Goal: Information Seeking & Learning: Learn about a topic

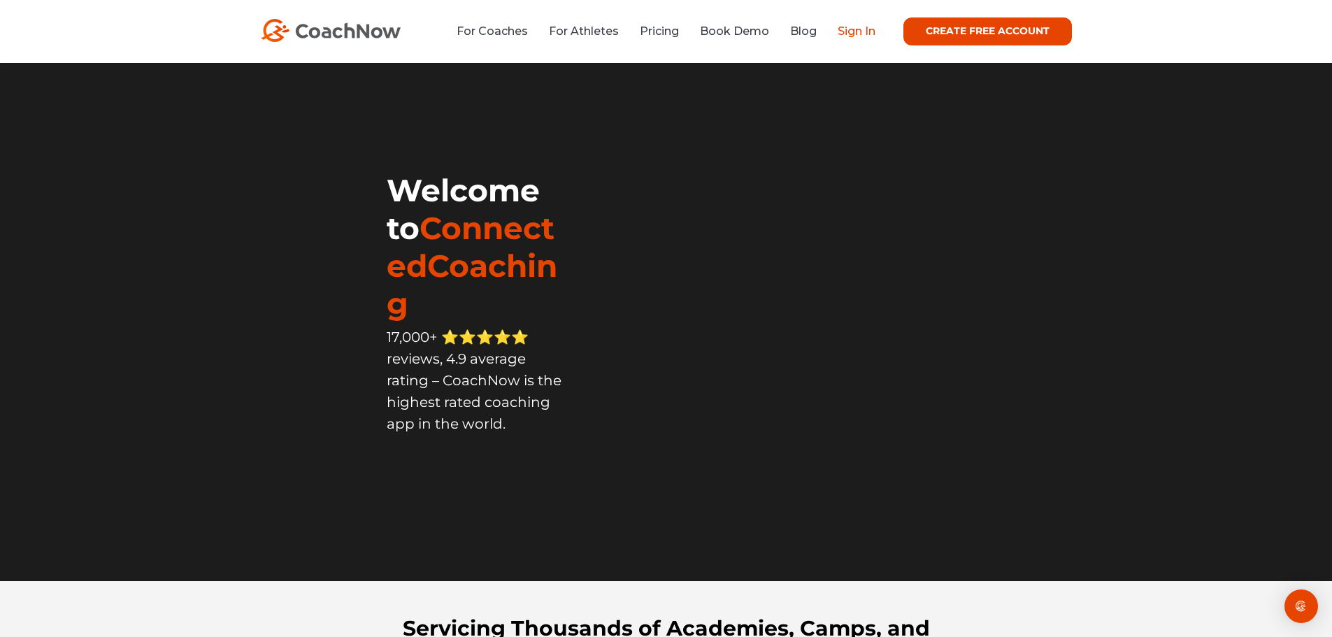
click at [854, 32] on link "Sign In" at bounding box center [857, 30] width 38 height 13
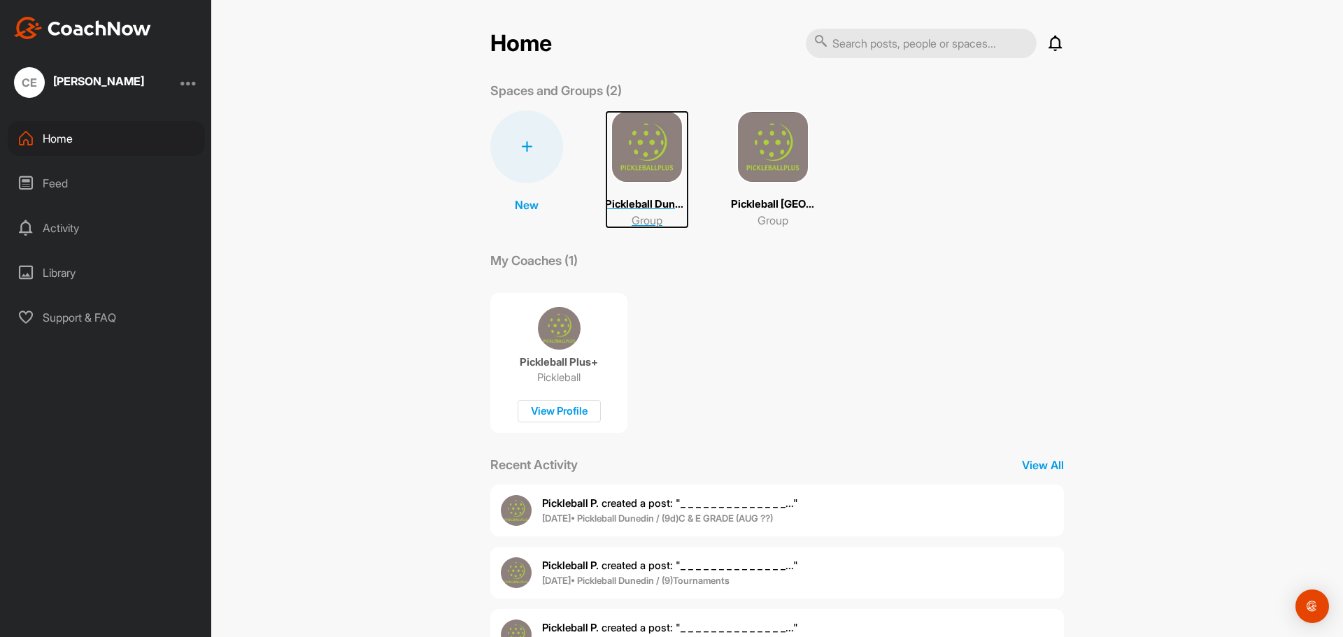
click at [637, 148] on img at bounding box center [646, 146] width 73 height 73
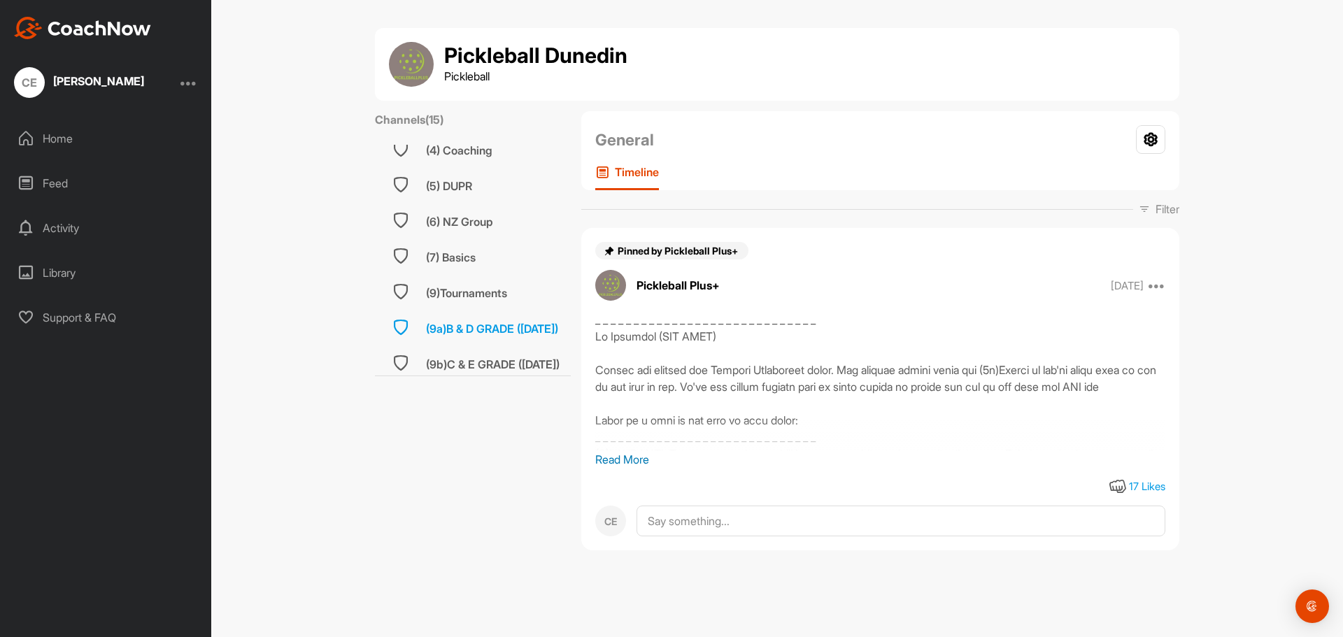
scroll to position [350, 0]
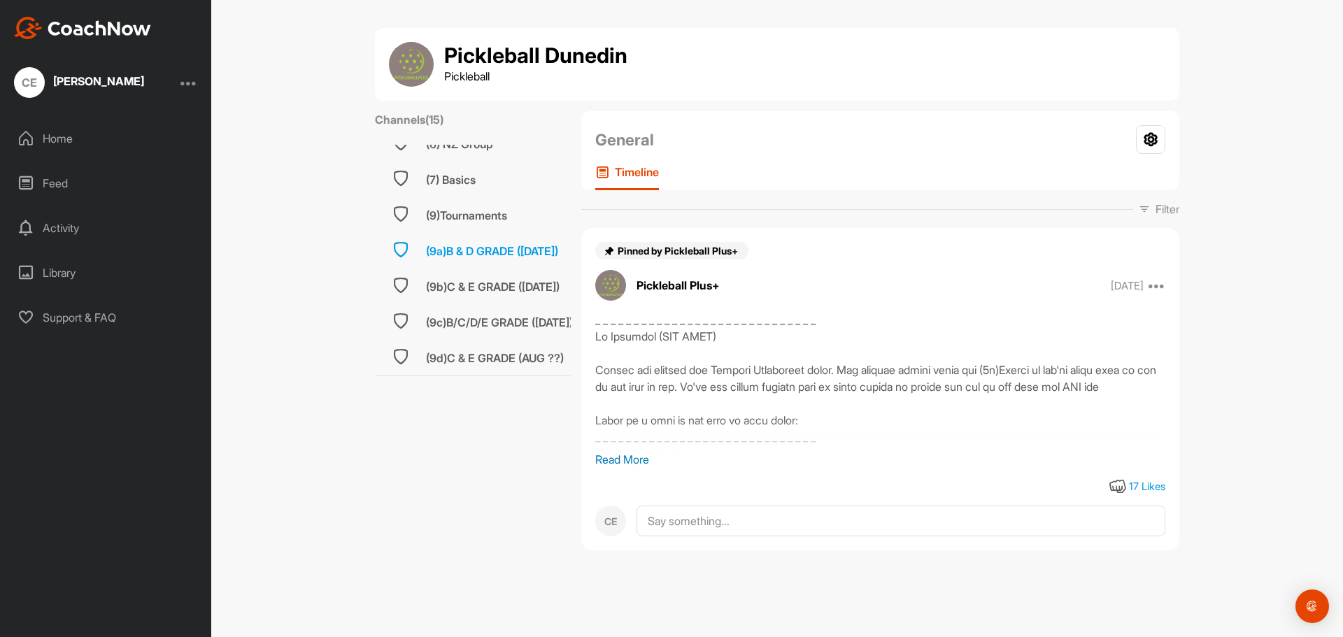
click at [512, 245] on div "(9a)B & D GRADE ([DATE])" at bounding box center [492, 251] width 132 height 17
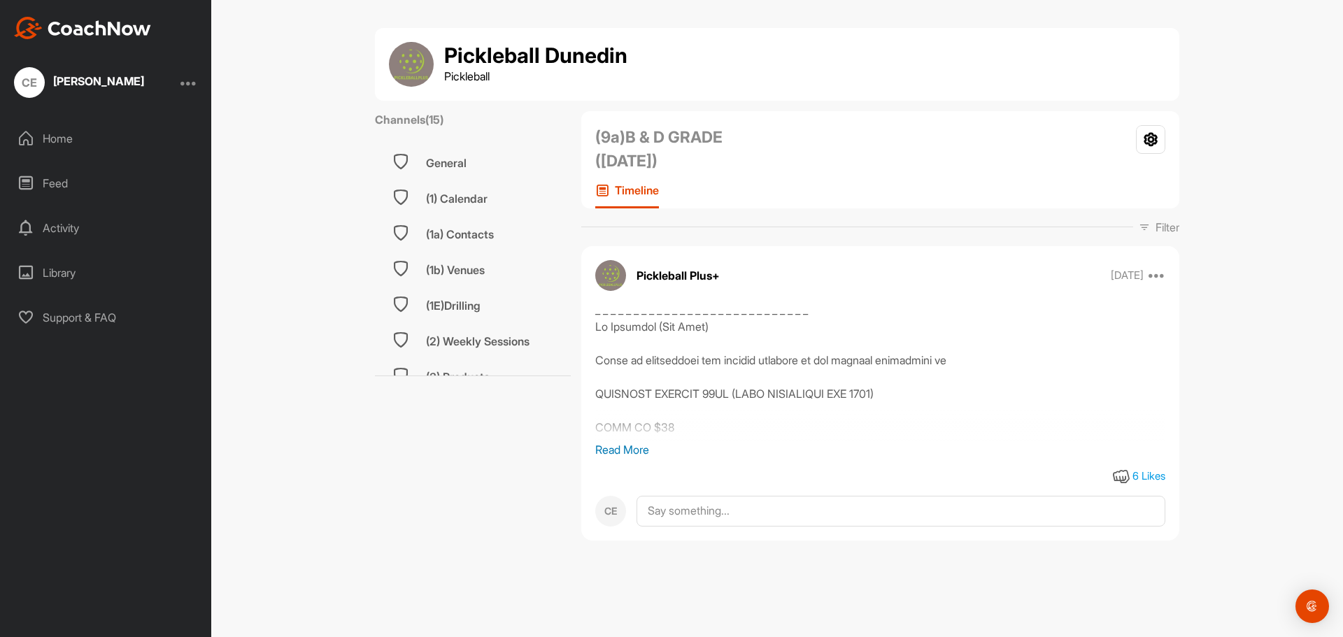
click at [604, 457] on p "Read More" at bounding box center [880, 449] width 570 height 17
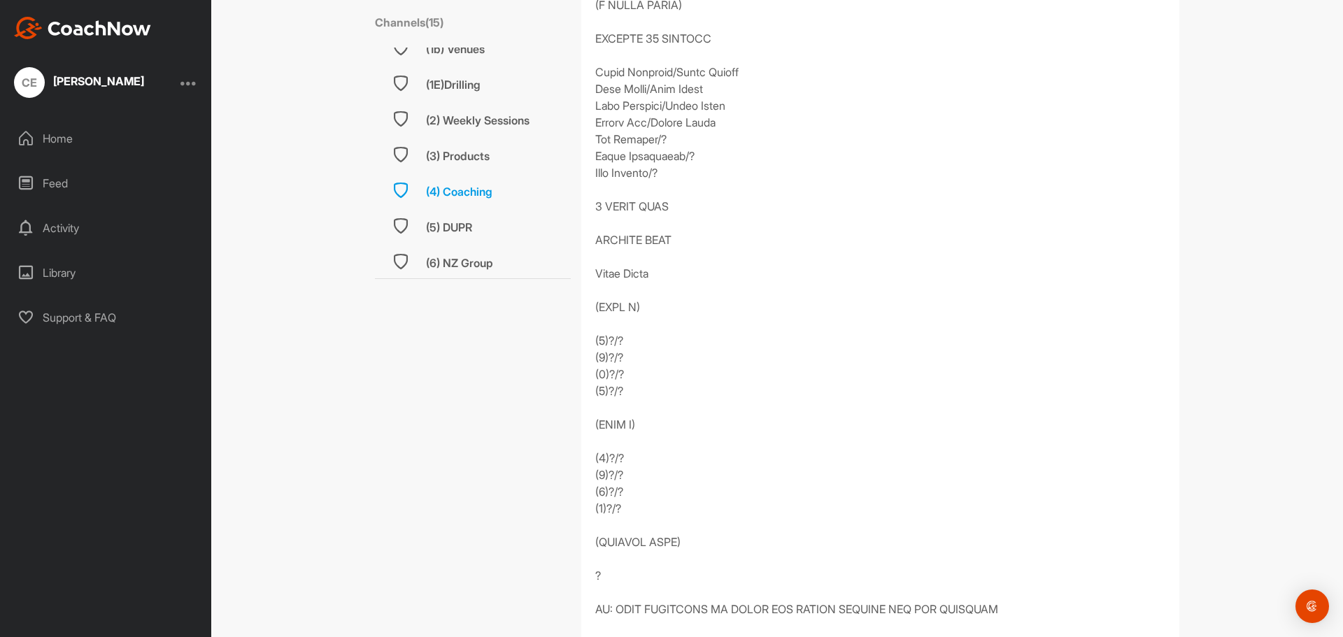
scroll to position [350, 0]
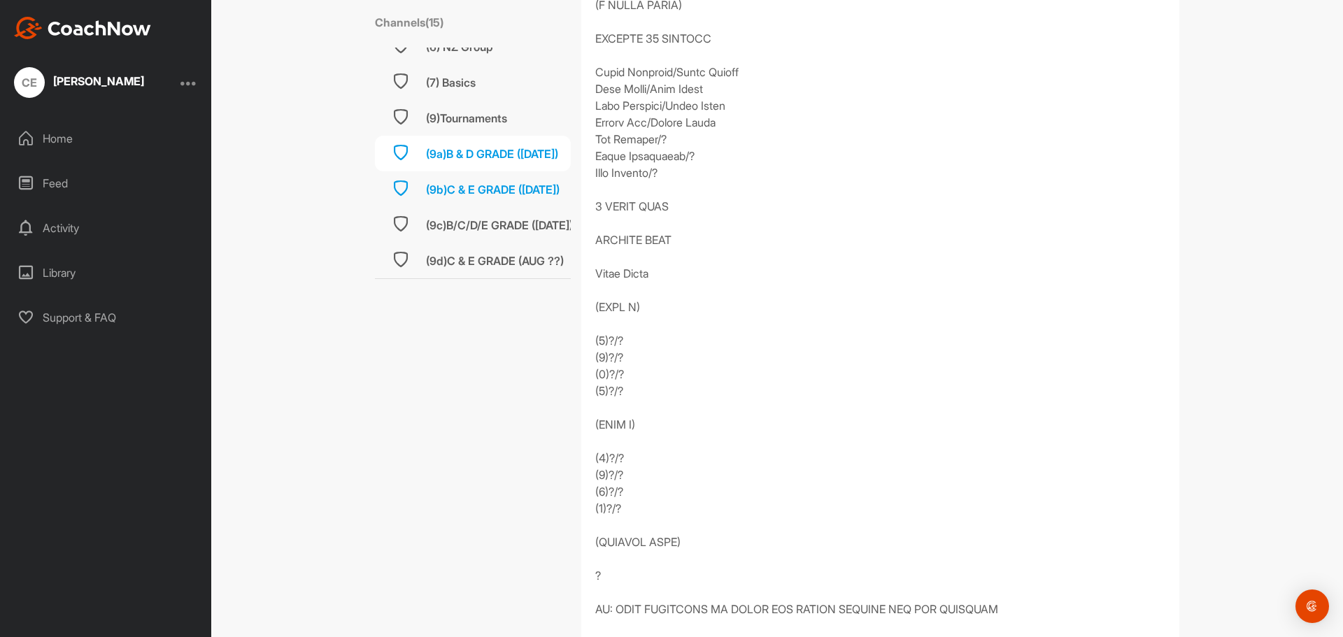
click at [468, 181] on div "(9b)C & E GRADE ([DATE])" at bounding box center [493, 189] width 134 height 17
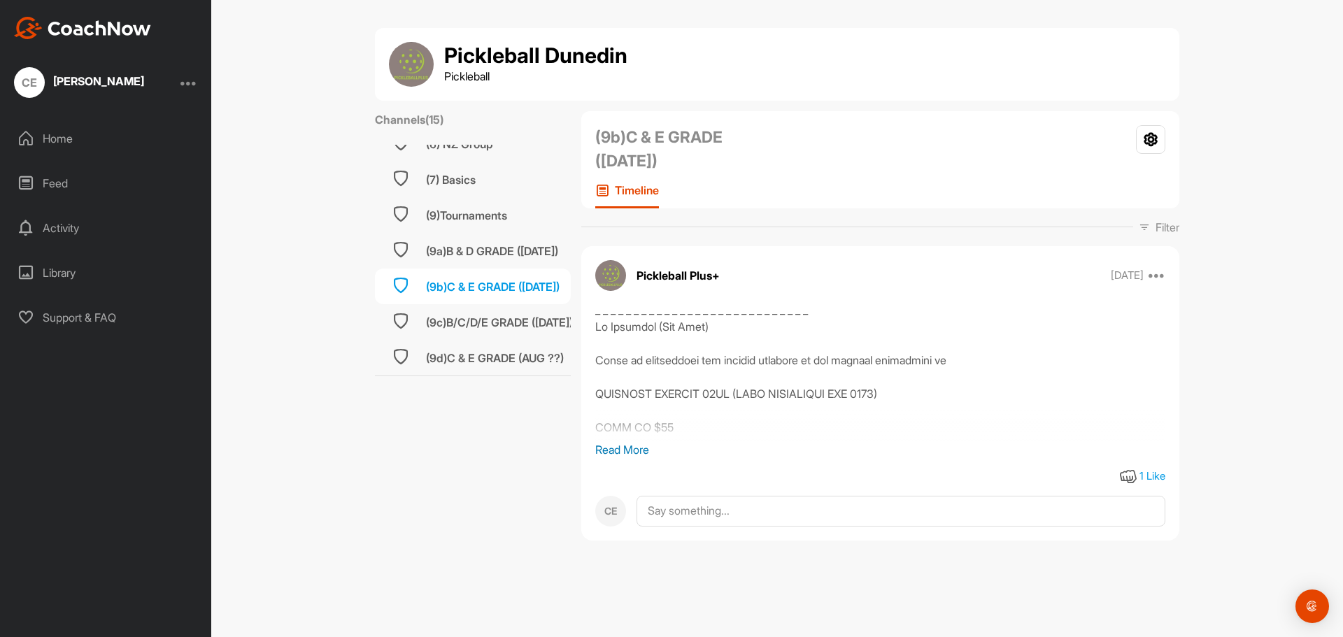
click at [605, 444] on p "Read More" at bounding box center [880, 449] width 570 height 17
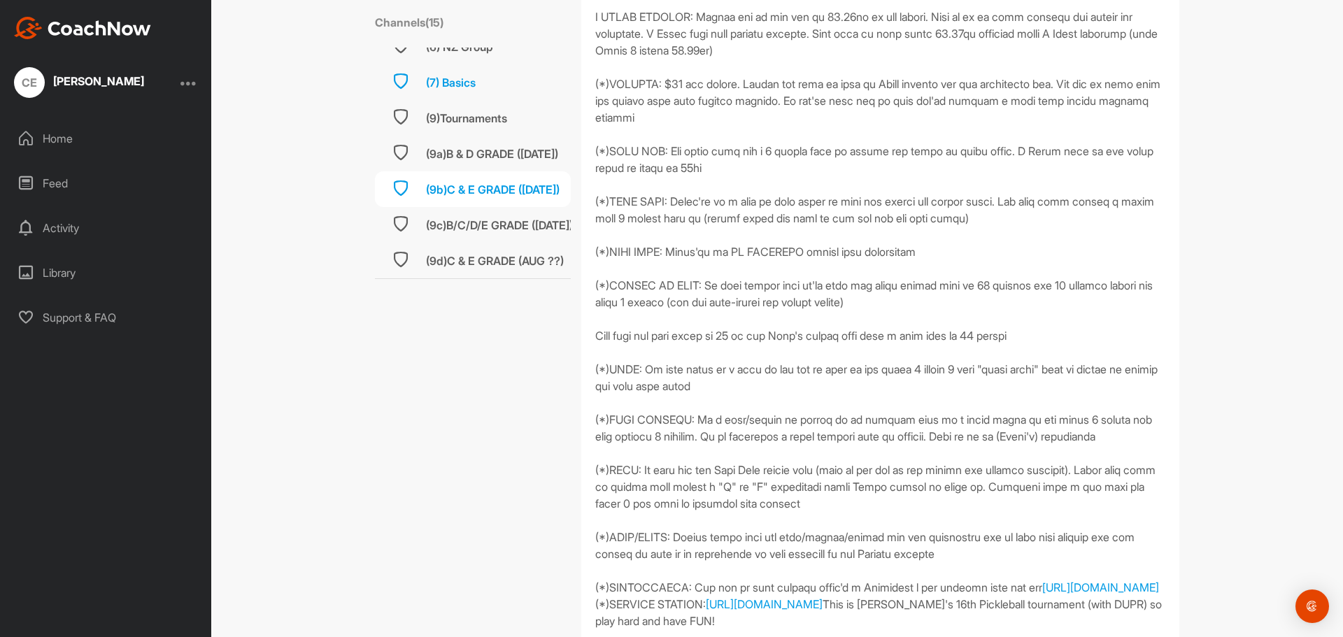
scroll to position [3356, 0]
